Goal: Information Seeking & Learning: Find contact information

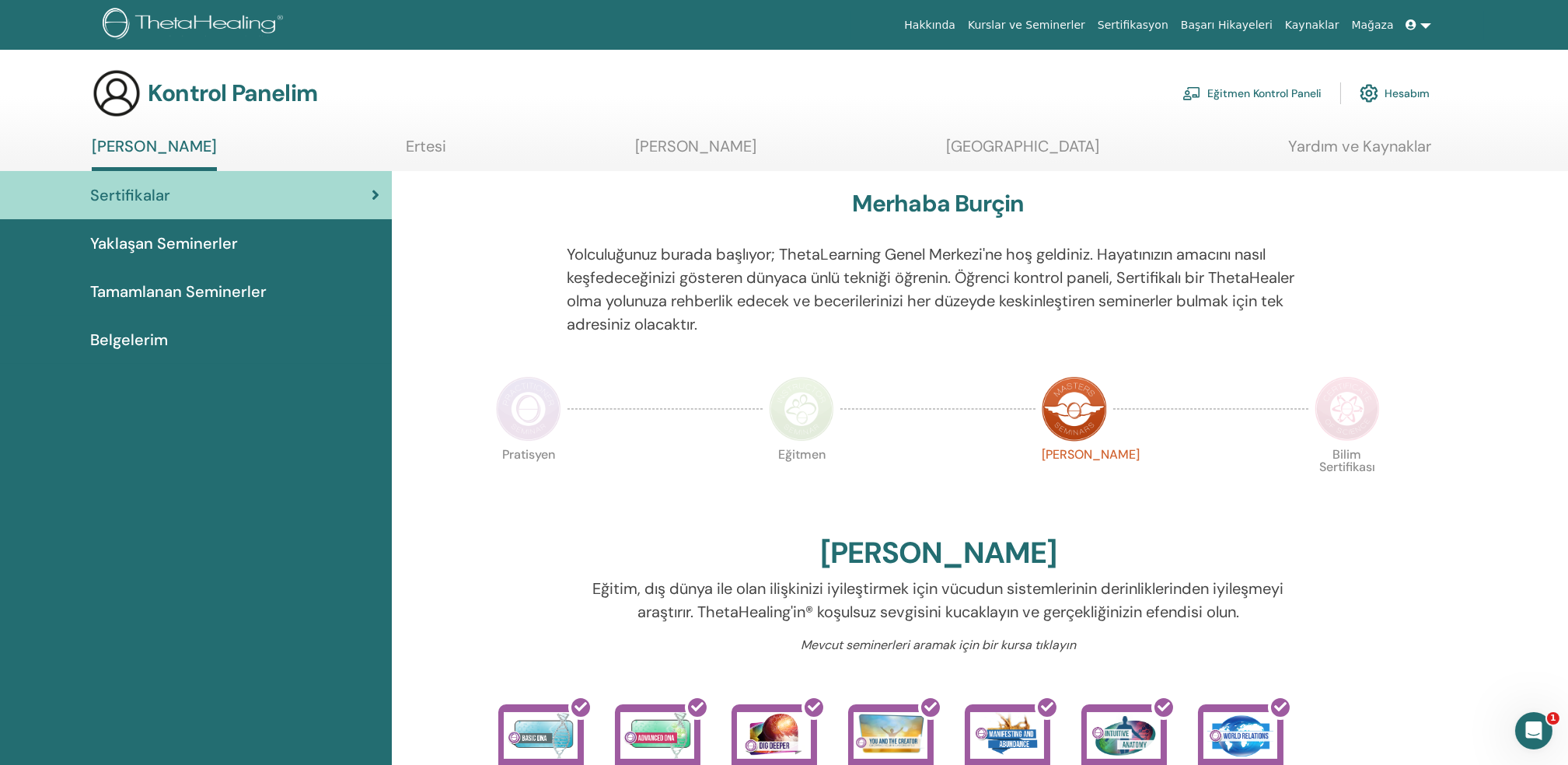
click at [1561, 145] on section "Kontrol Panelim Eğitmen Kontrol Paneli Hesabım Benim ThetaÖğrenmem Ertesi İstek…" at bounding box center [784, 119] width 1568 height 103
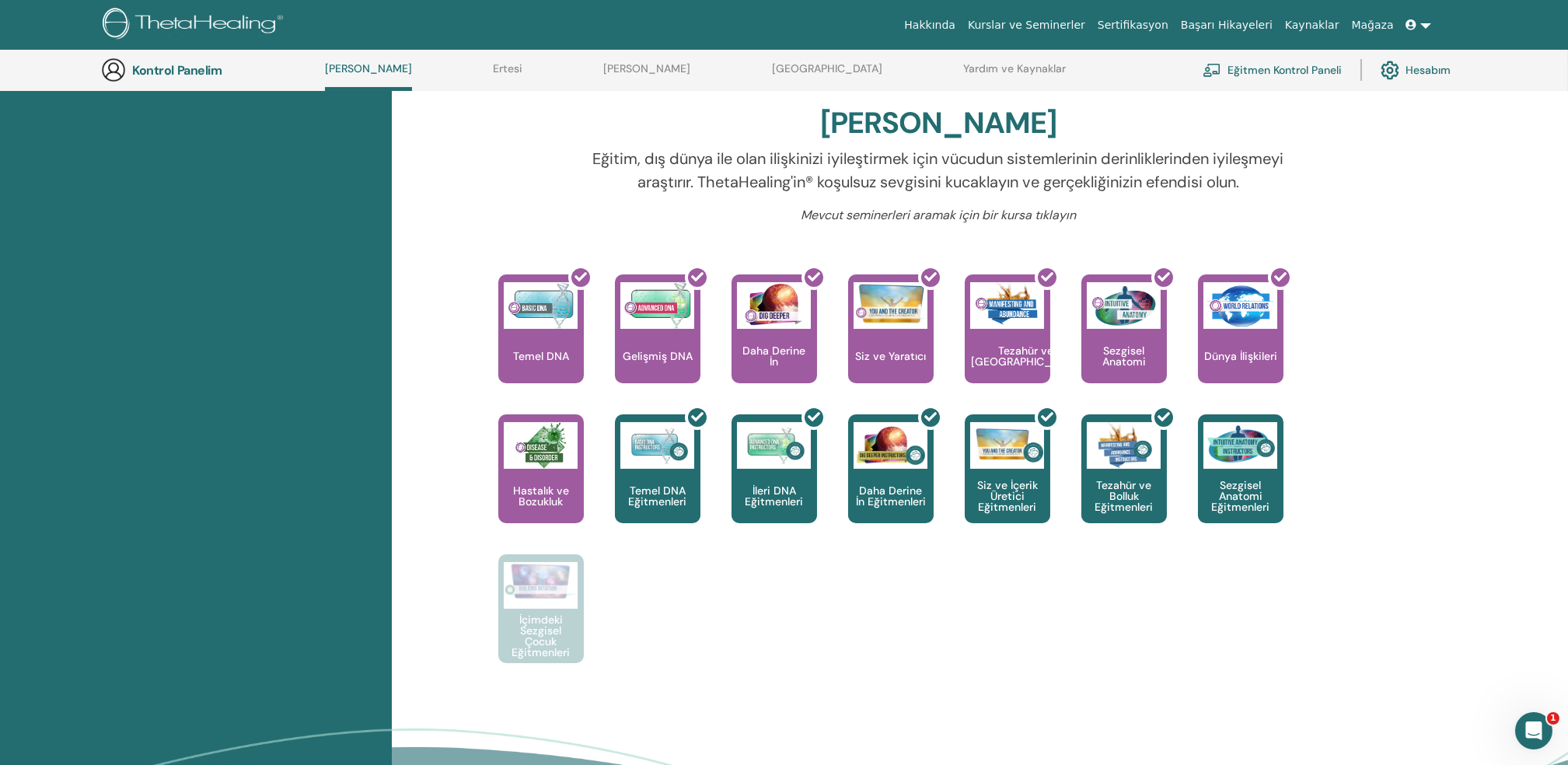
scroll to position [486, 0]
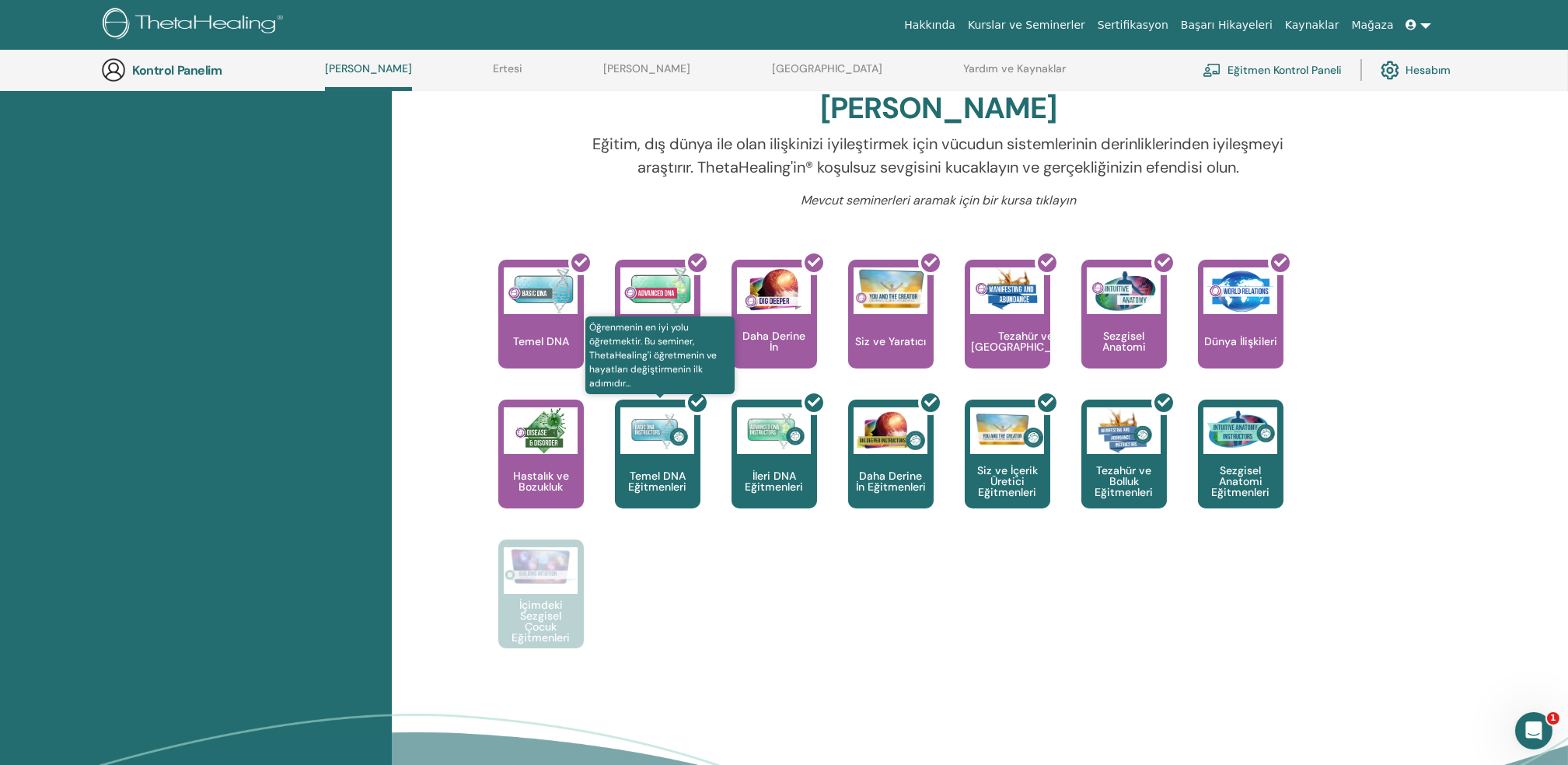
click at [676, 472] on div at bounding box center [667, 460] width 85 height 140
click at [1294, 73] on font "Eğitmen Kontrol Paneli" at bounding box center [1284, 70] width 114 height 14
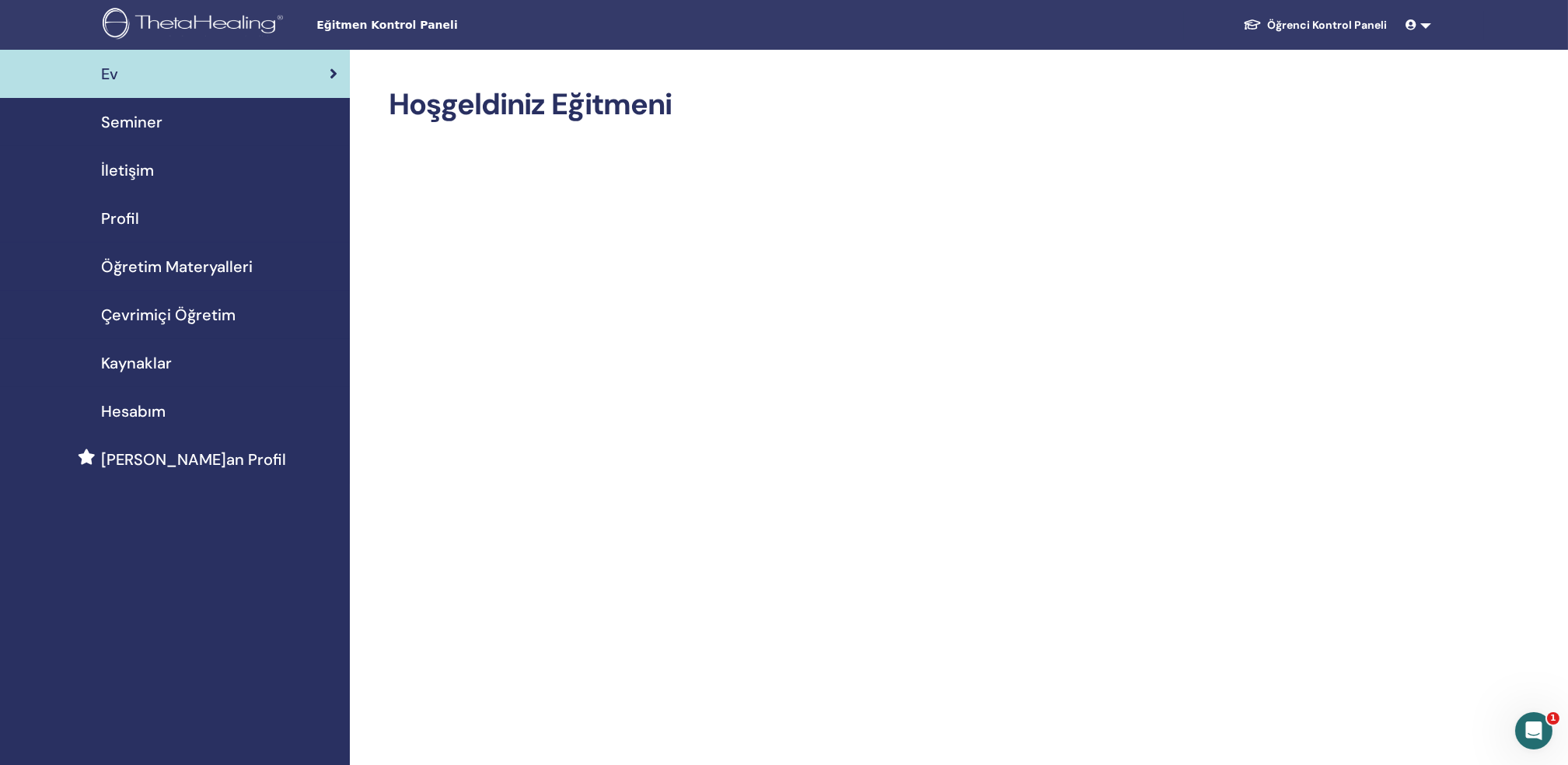
click at [134, 357] on span "Kaynaklar" at bounding box center [136, 363] width 71 height 23
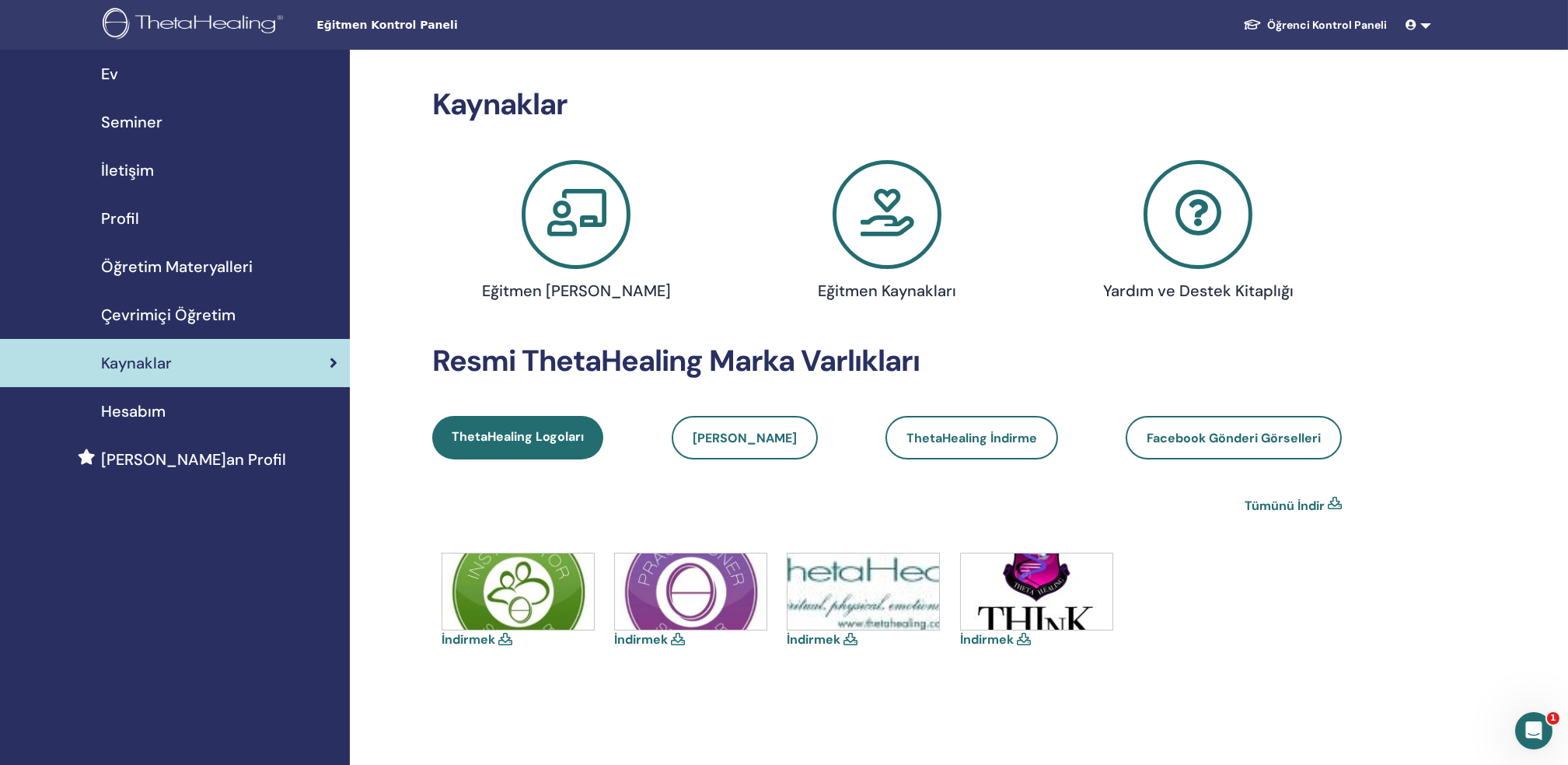
click at [118, 406] on span "Hesabım" at bounding box center [133, 411] width 65 height 23
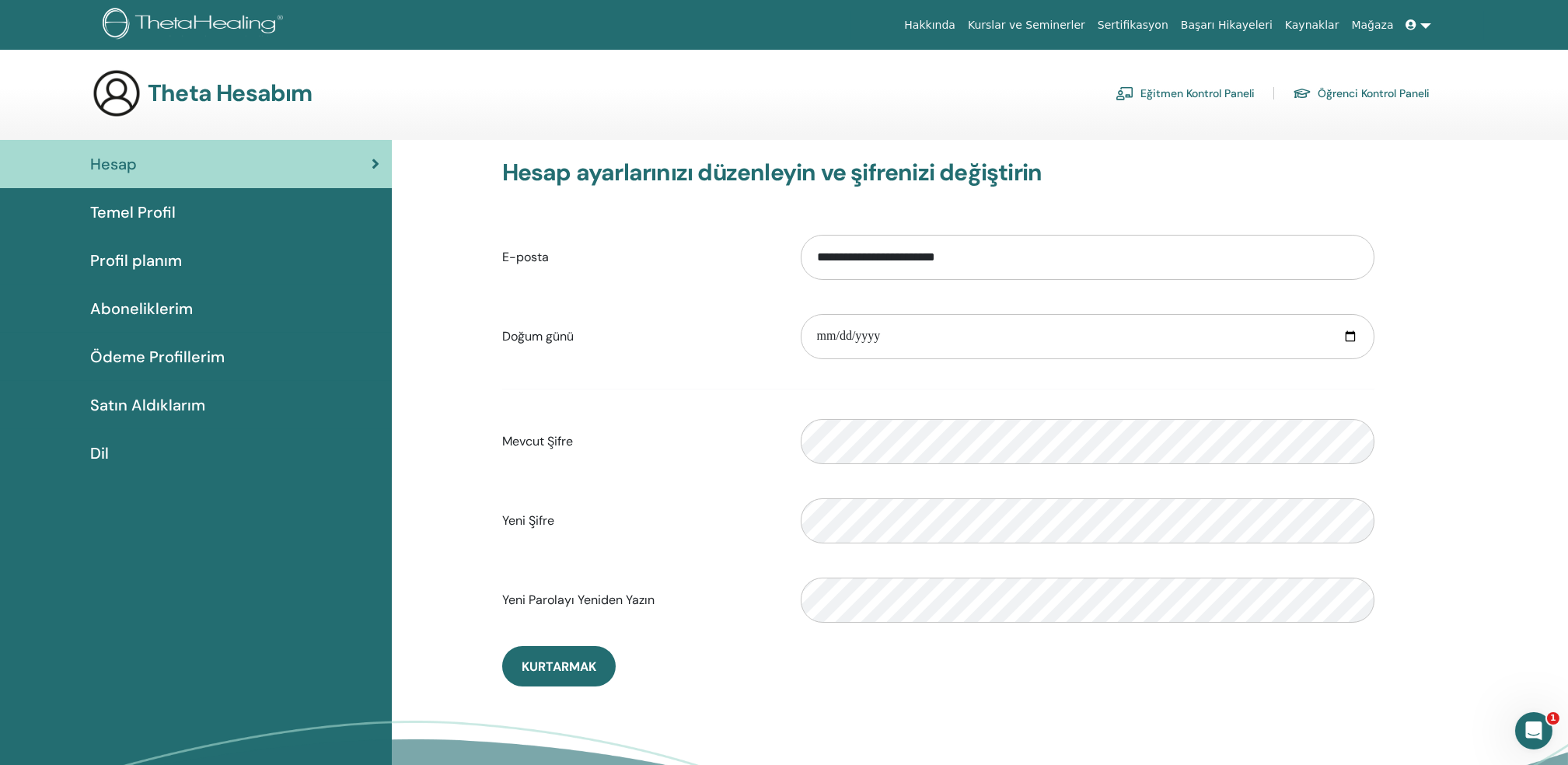
click at [118, 406] on span "Satın Aldıklarım" at bounding box center [148, 405] width 115 height 23
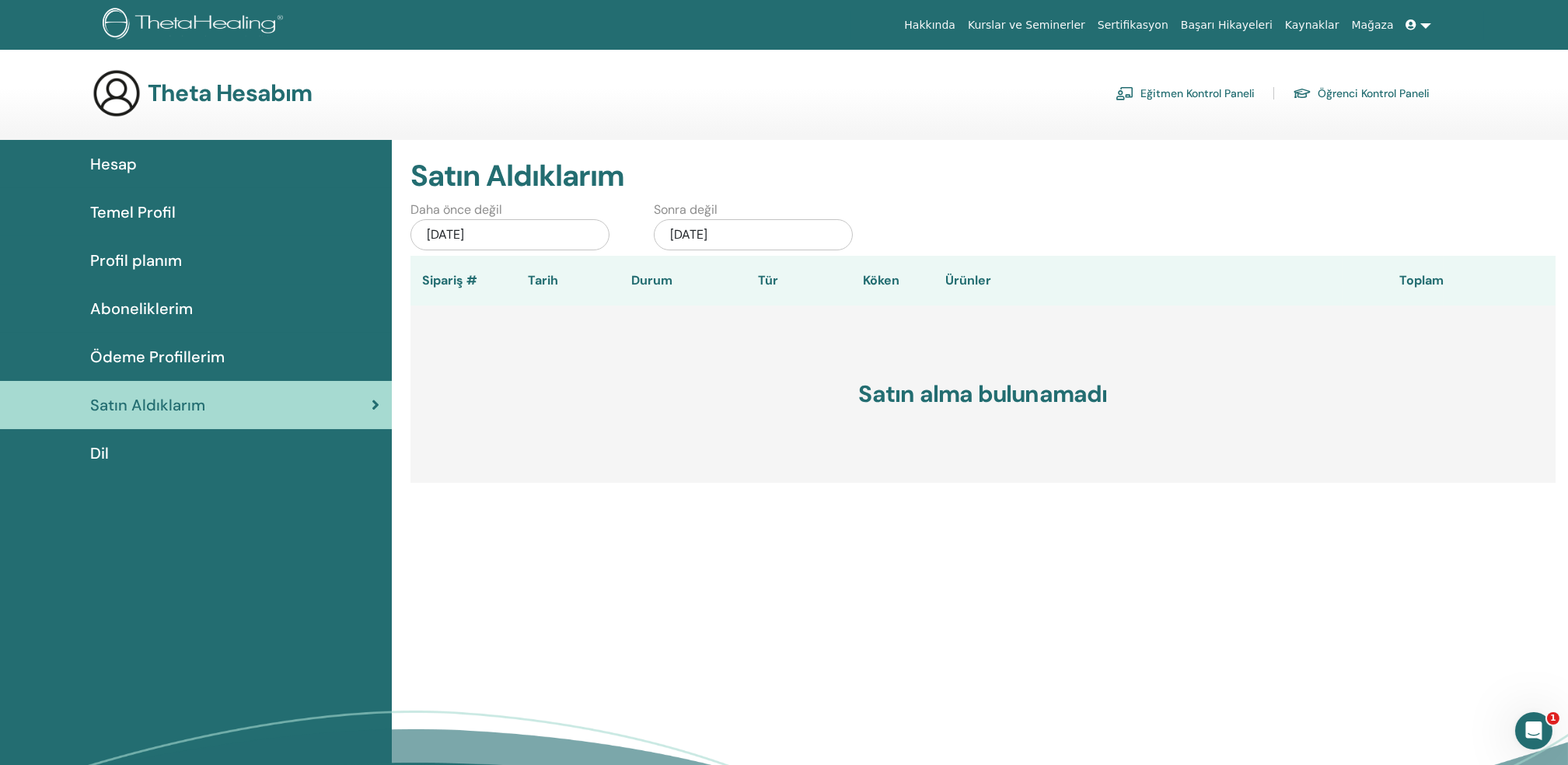
click at [109, 159] on span "Hesap" at bounding box center [113, 164] width 47 height 23
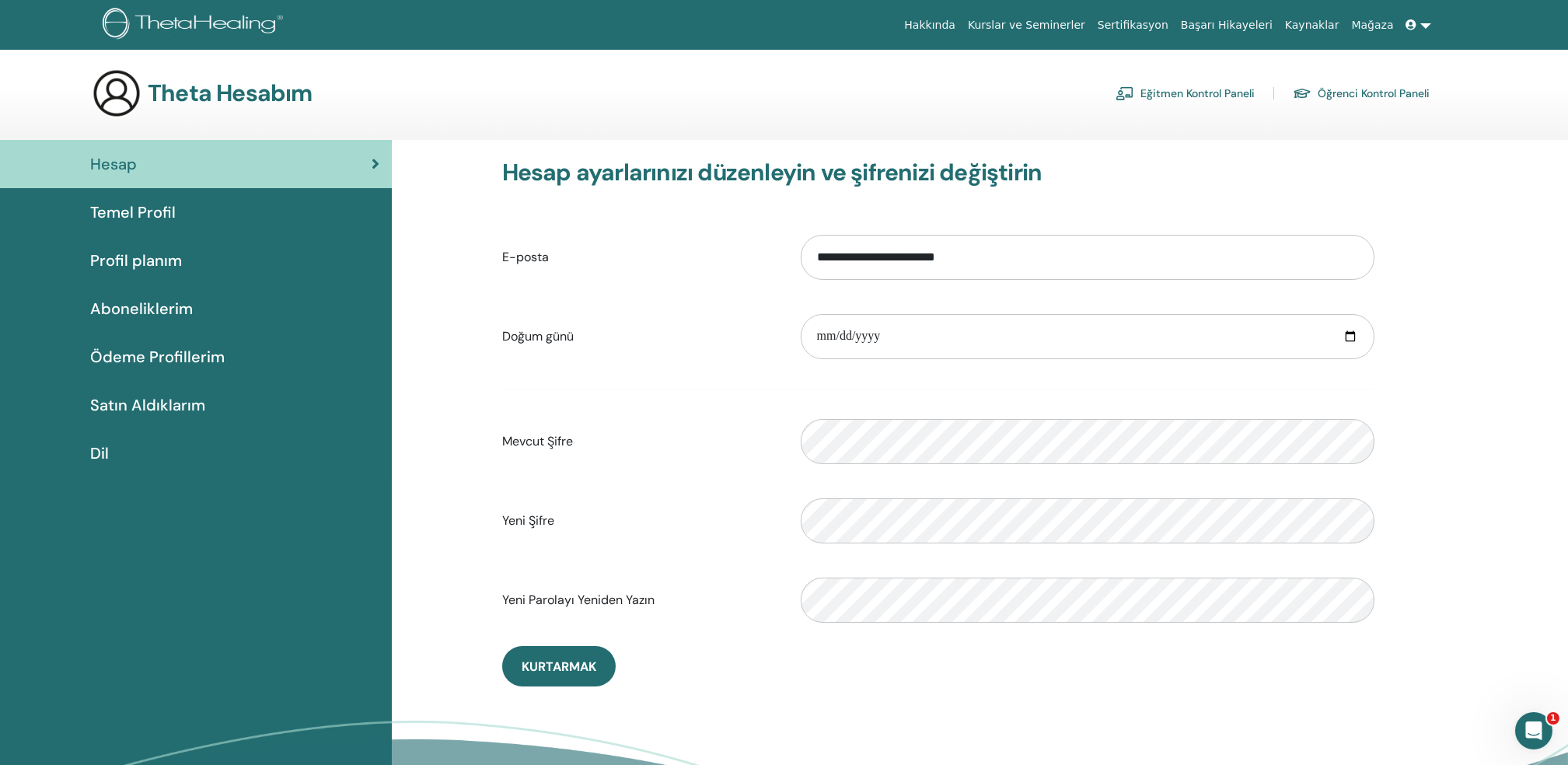
click at [1165, 21] on link "Sertifikasyon" at bounding box center [1132, 25] width 83 height 29
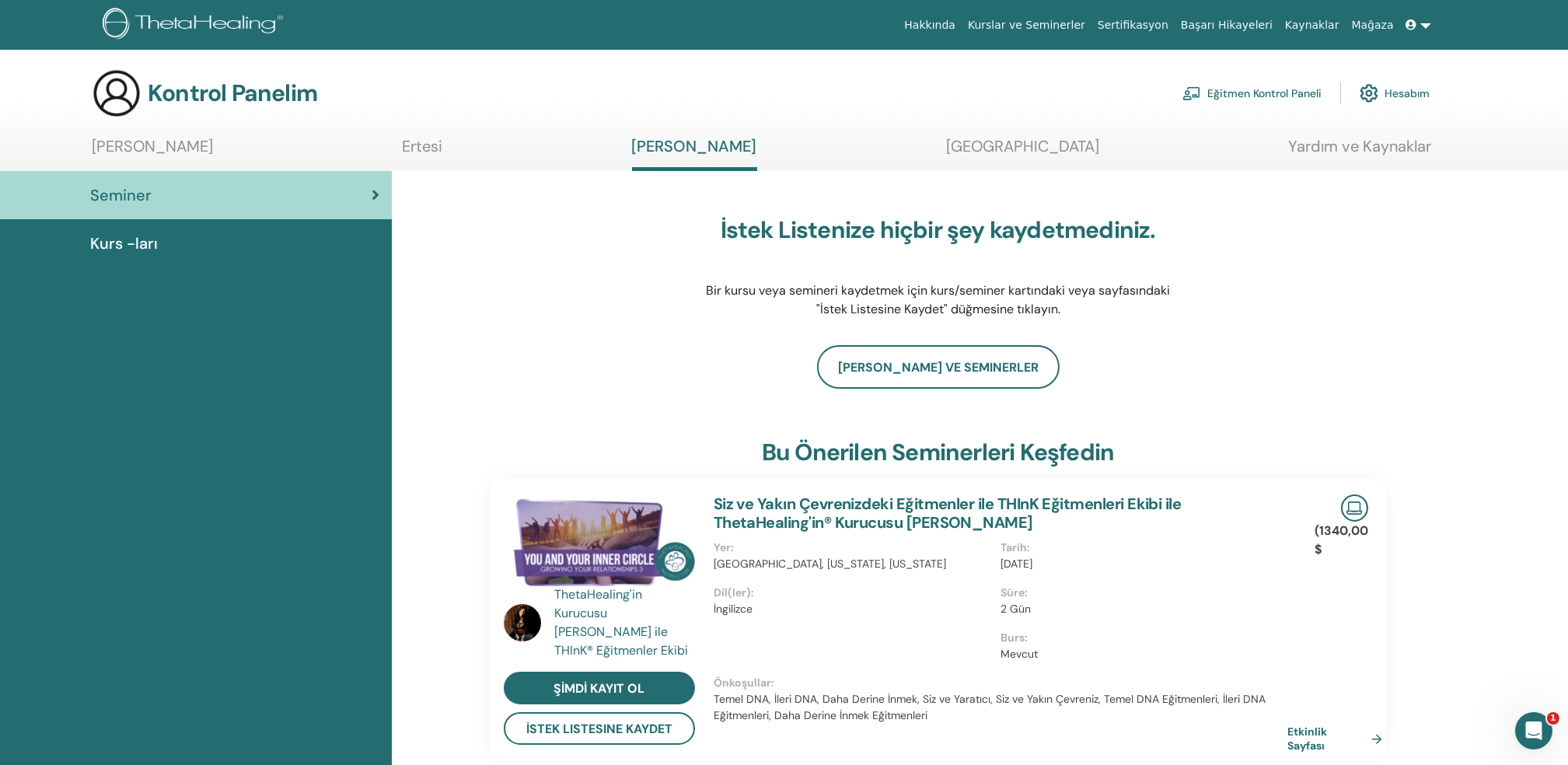
click at [1350, 145] on link "Yardım ve Kaynaklar" at bounding box center [1360, 152] width 143 height 30
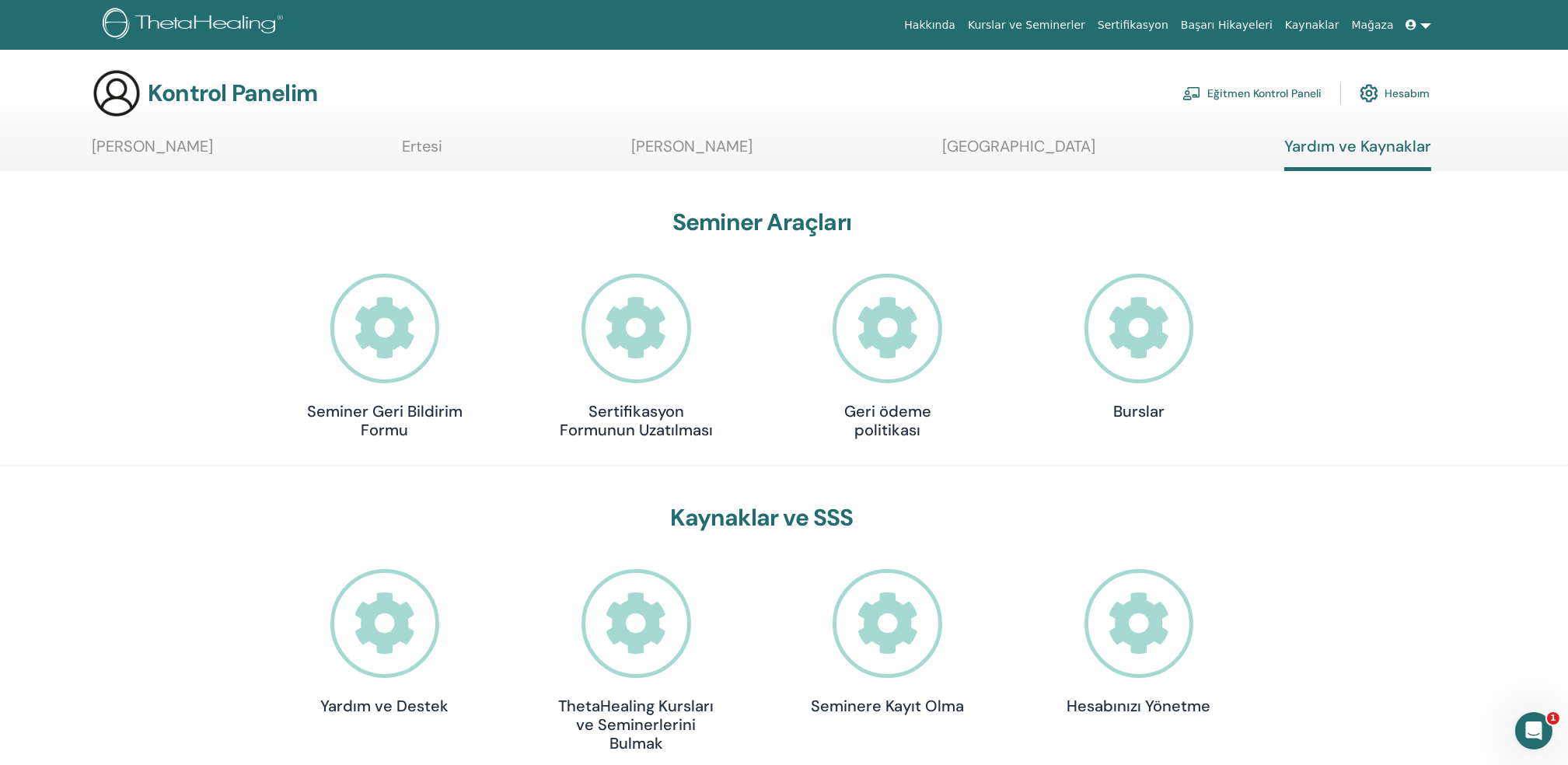
click at [620, 318] on icon at bounding box center [636, 328] width 109 height 109
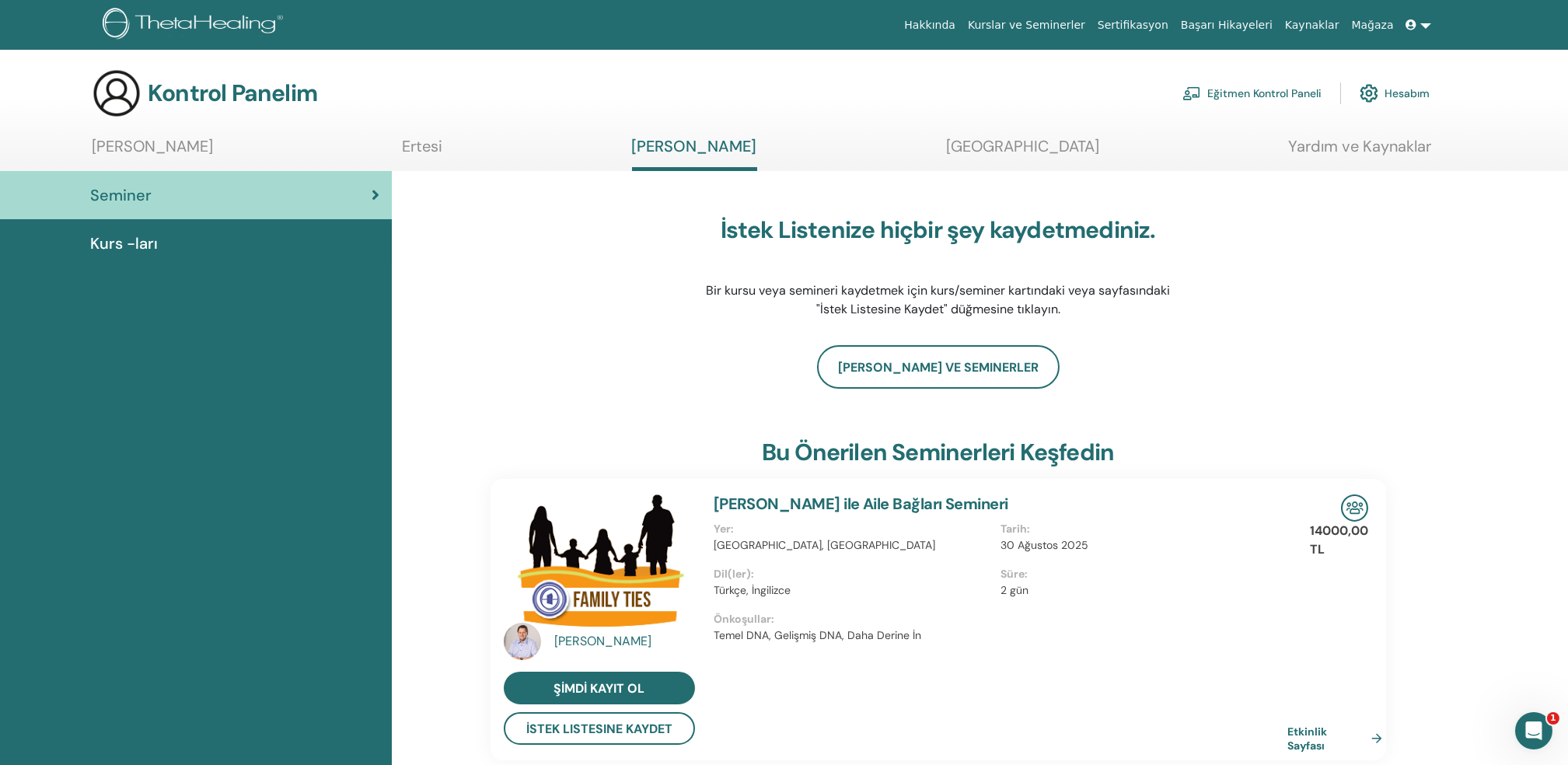
click at [1329, 146] on link "Yardım ve Kaynaklar" at bounding box center [1360, 152] width 143 height 30
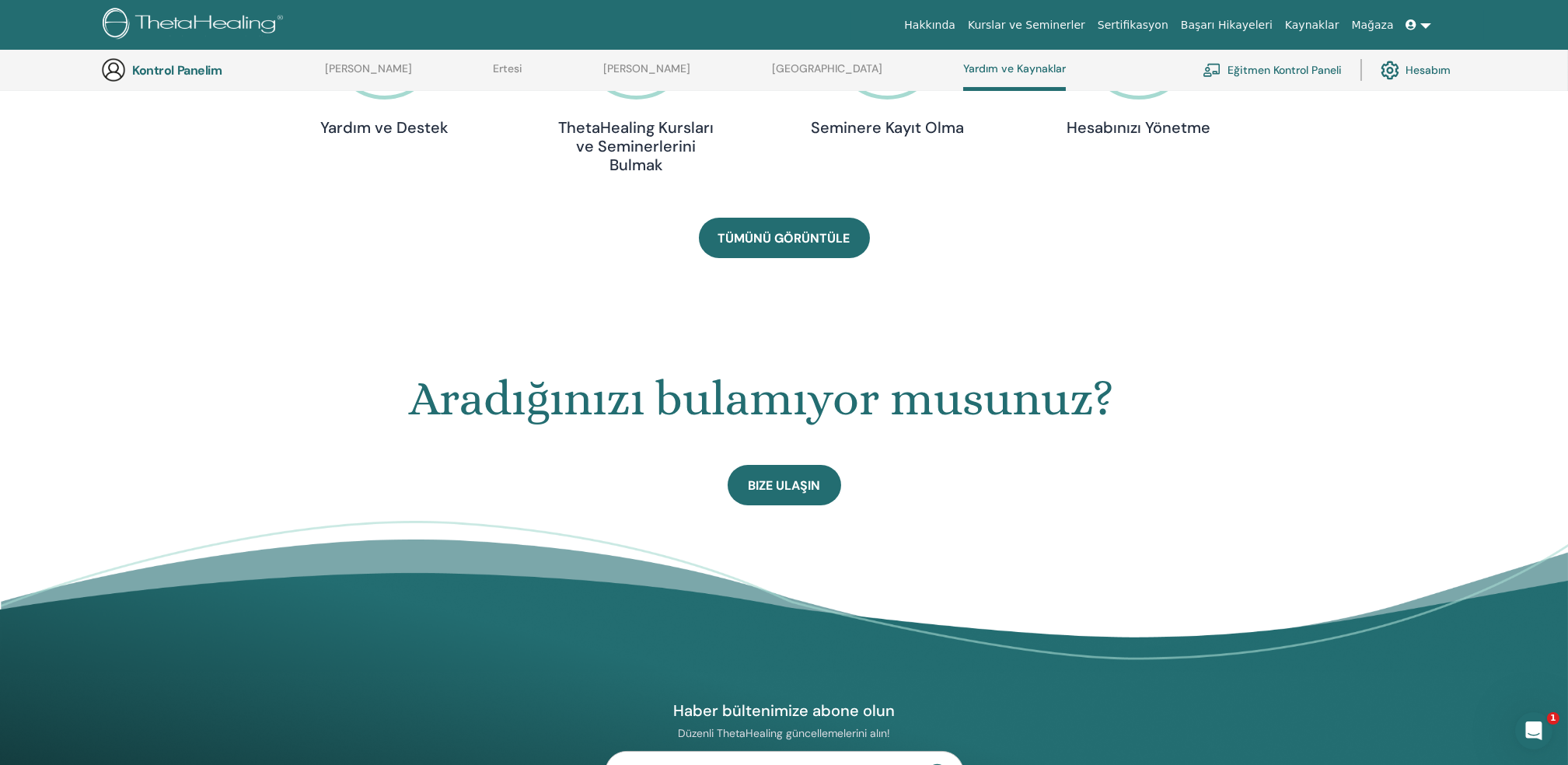
scroll to position [591, 0]
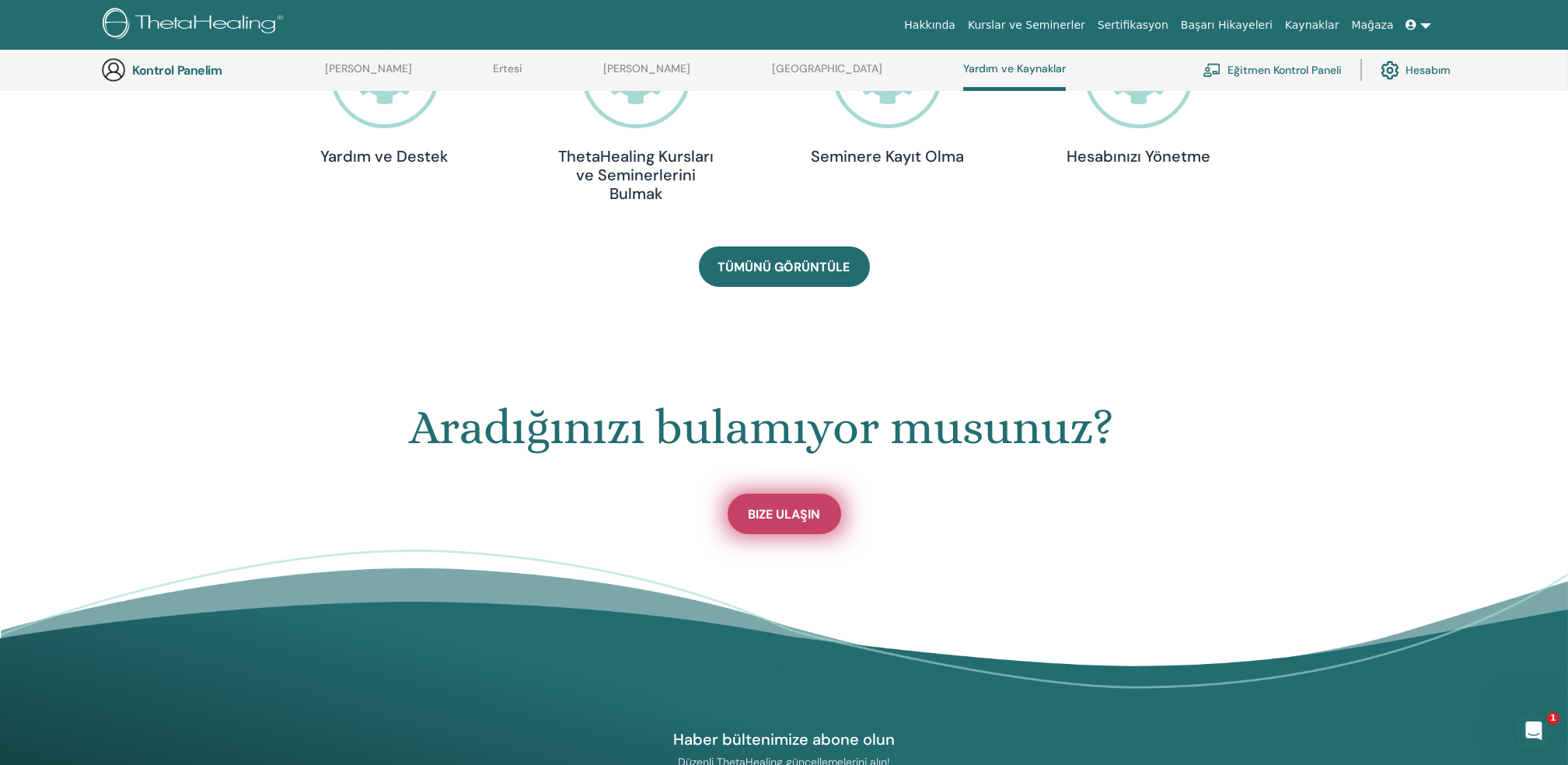
click at [780, 506] on span "Bize Ulaşın" at bounding box center [784, 514] width 72 height 16
